Goal: Task Accomplishment & Management: Use online tool/utility

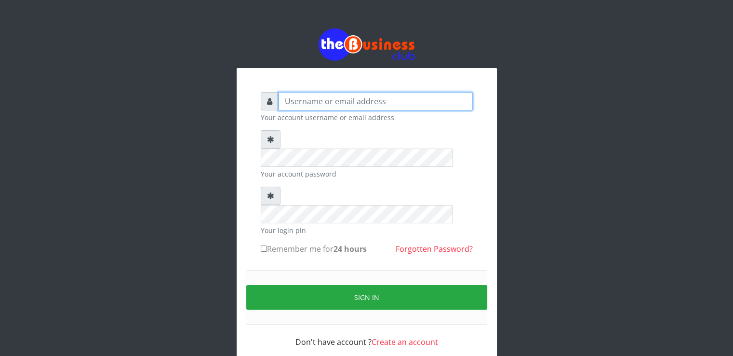
type input "[EMAIL_ADDRESS][DOMAIN_NAME]"
click at [230, 22] on div "[EMAIL_ADDRESS][DOMAIN_NAME] Your account username or email address Your accoun…" at bounding box center [366, 197] width 549 height 395
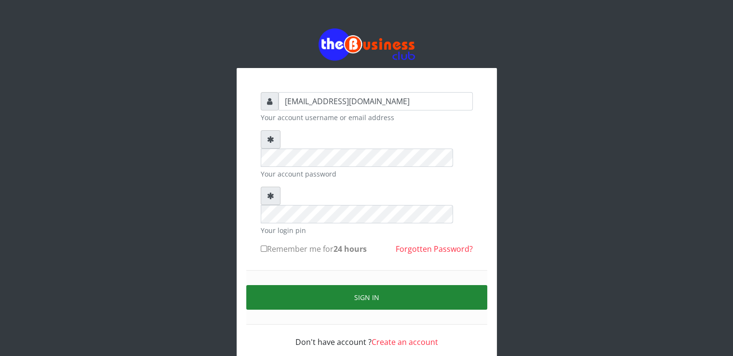
click at [329, 285] on button "Sign in" at bounding box center [366, 297] width 241 height 25
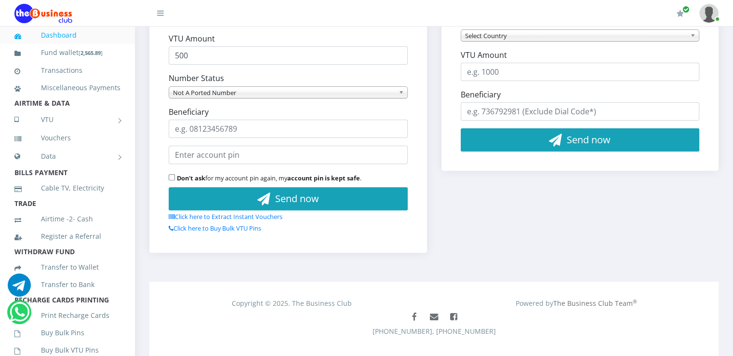
type input "500"
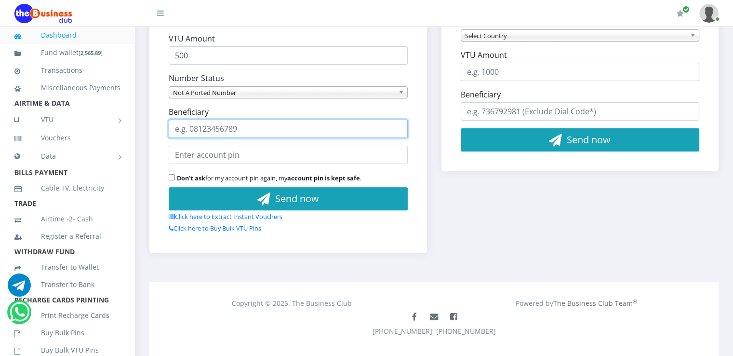
click at [236, 122] on input "Beneficiary" at bounding box center [288, 129] width 239 height 18
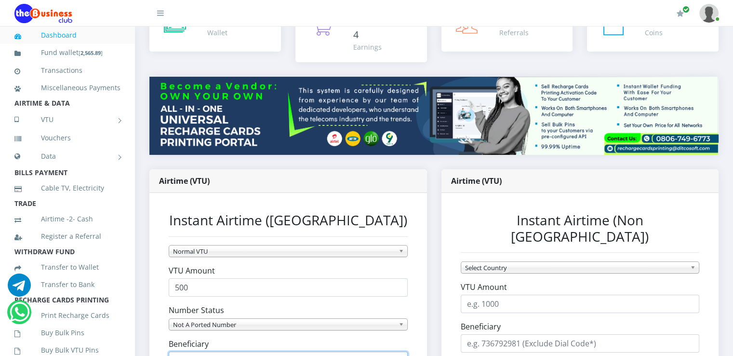
scroll to position [316, 0]
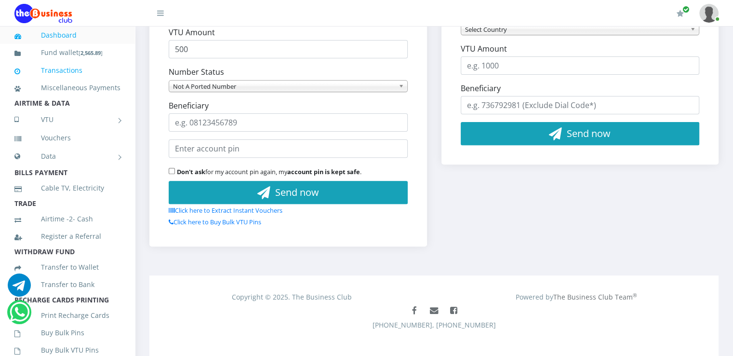
click at [63, 72] on link "Transactions" at bounding box center [67, 70] width 106 height 22
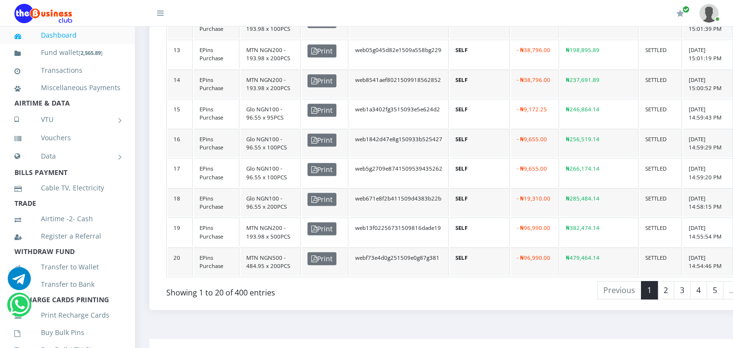
scroll to position [670, 0]
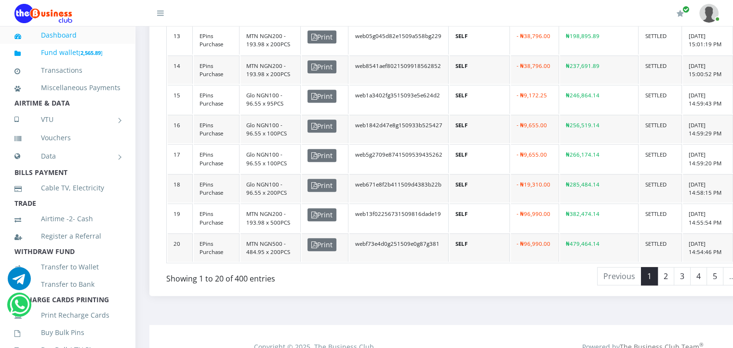
click at [109, 58] on link "Fund wallet [ 2,565.89 ]" at bounding box center [67, 52] width 106 height 23
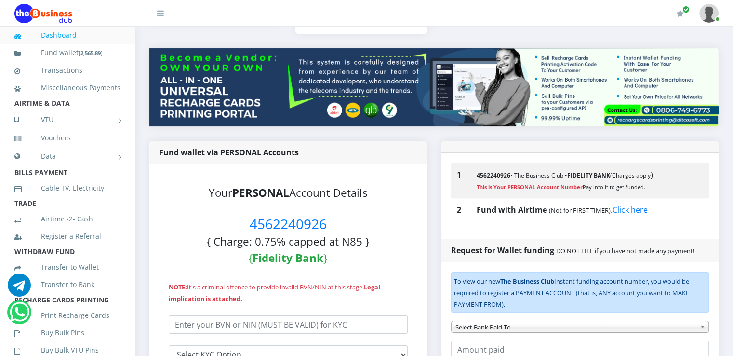
scroll to position [115, 0]
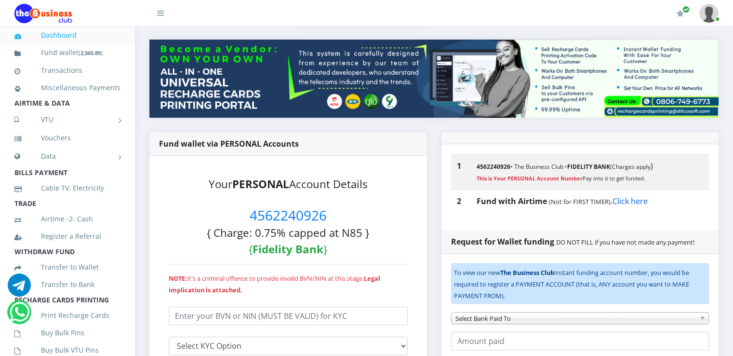
click at [632, 201] on link "Click here" at bounding box center [630, 201] width 35 height 11
